Goal: Information Seeking & Learning: Learn about a topic

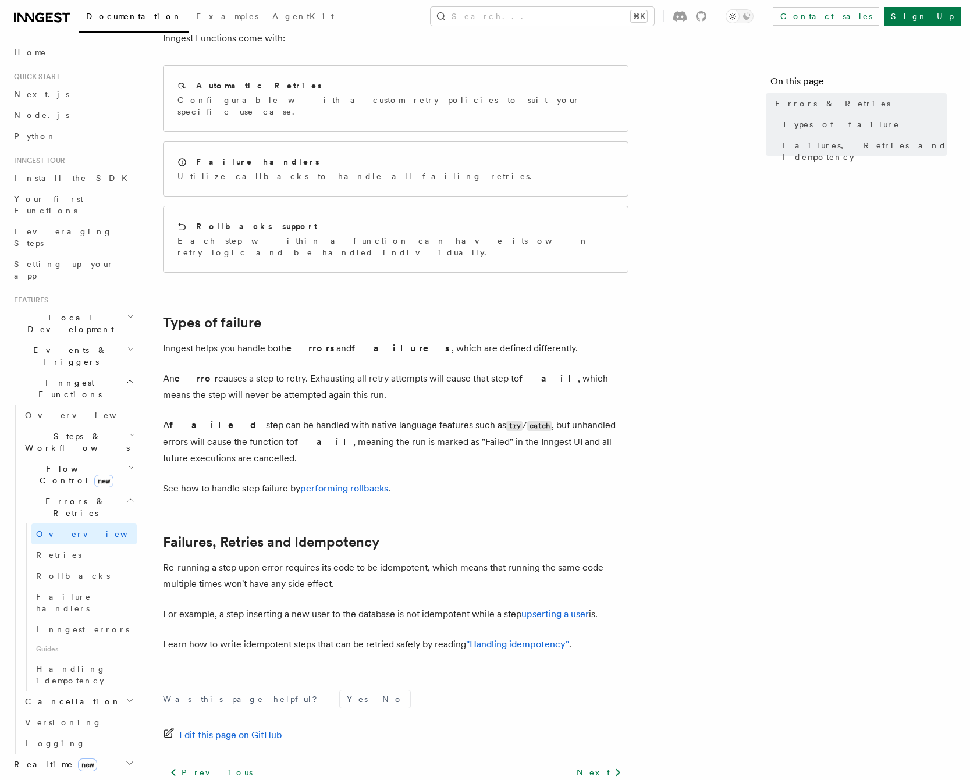
scroll to position [175, 0]
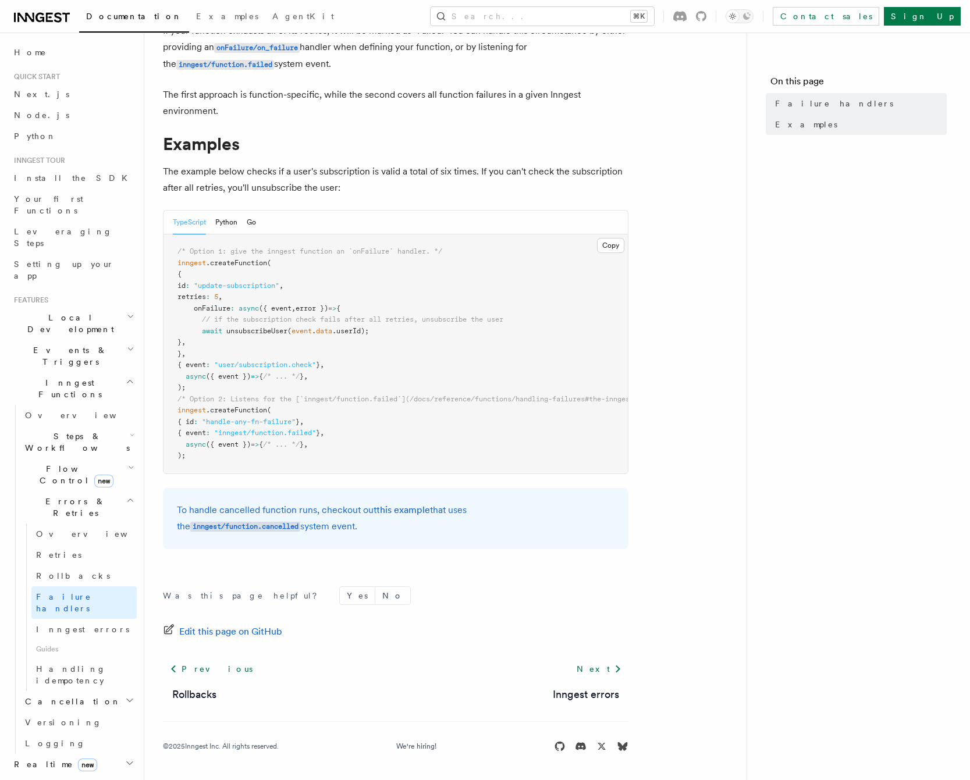
scroll to position [93, 0]
click at [47, 625] on span "Inngest errors" at bounding box center [82, 629] width 93 height 9
